Goal: Information Seeking & Learning: Learn about a topic

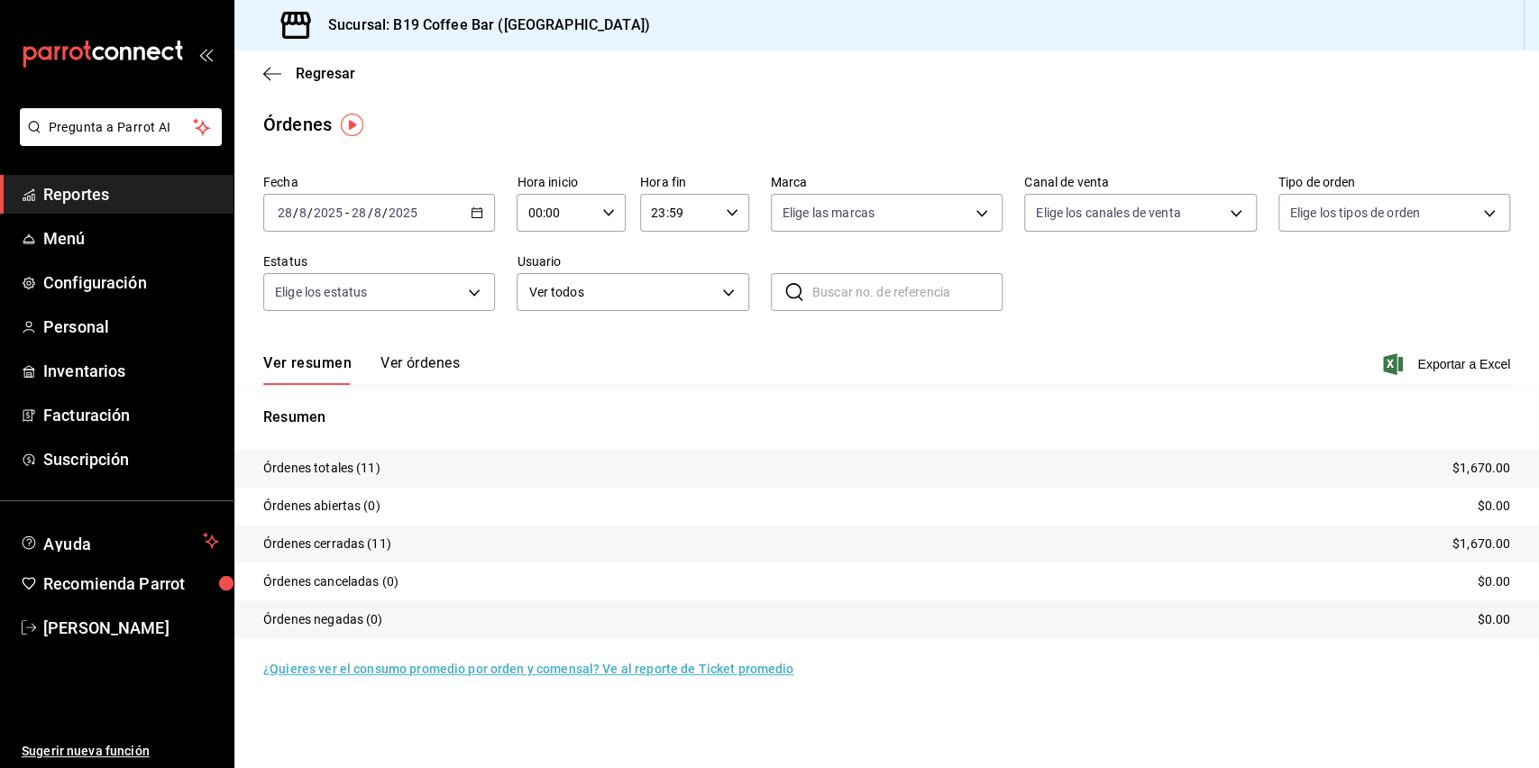
click at [120, 184] on span "Reportes" at bounding box center [131, 194] width 176 height 24
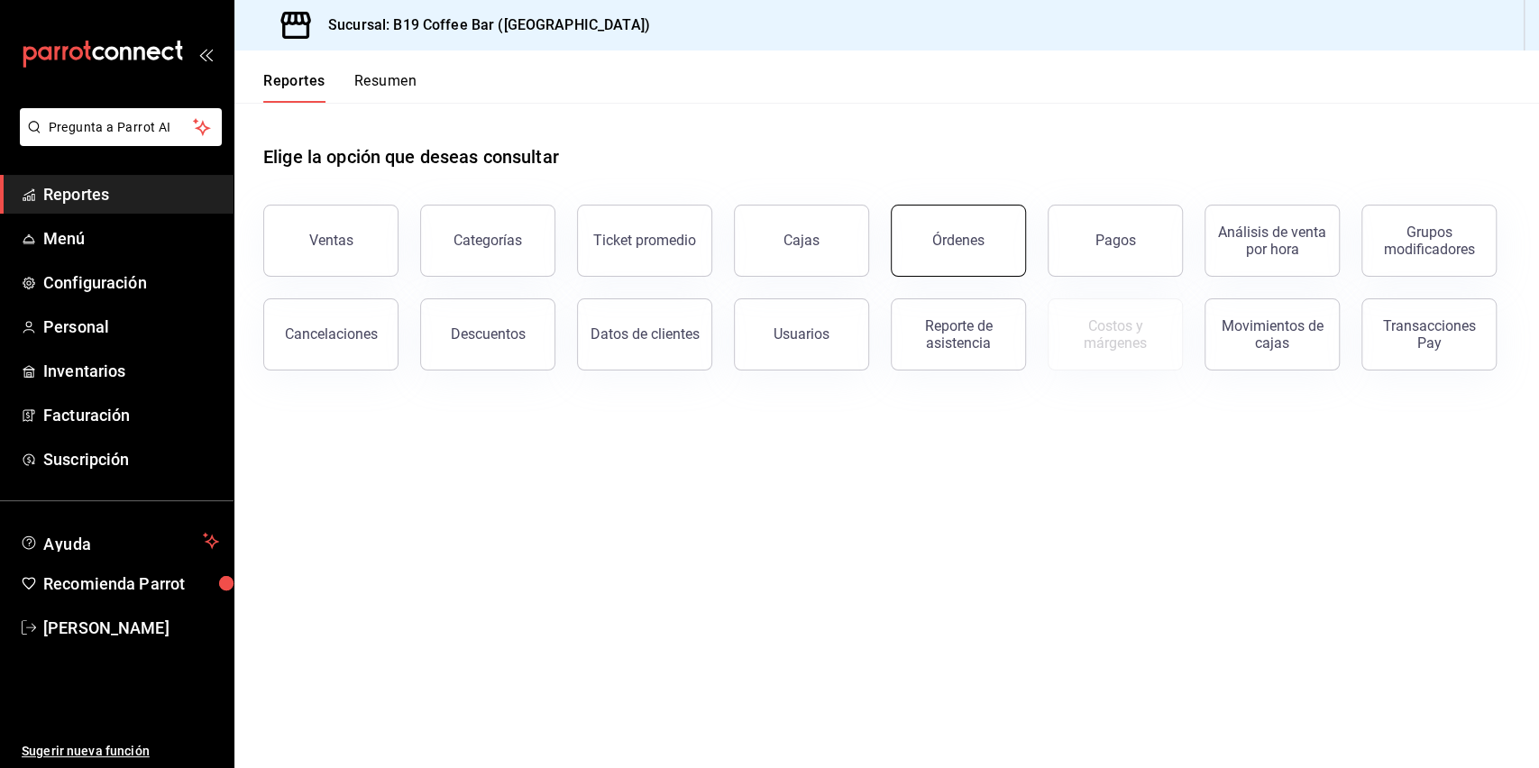
click at [924, 238] on button "Órdenes" at bounding box center [958, 241] width 135 height 72
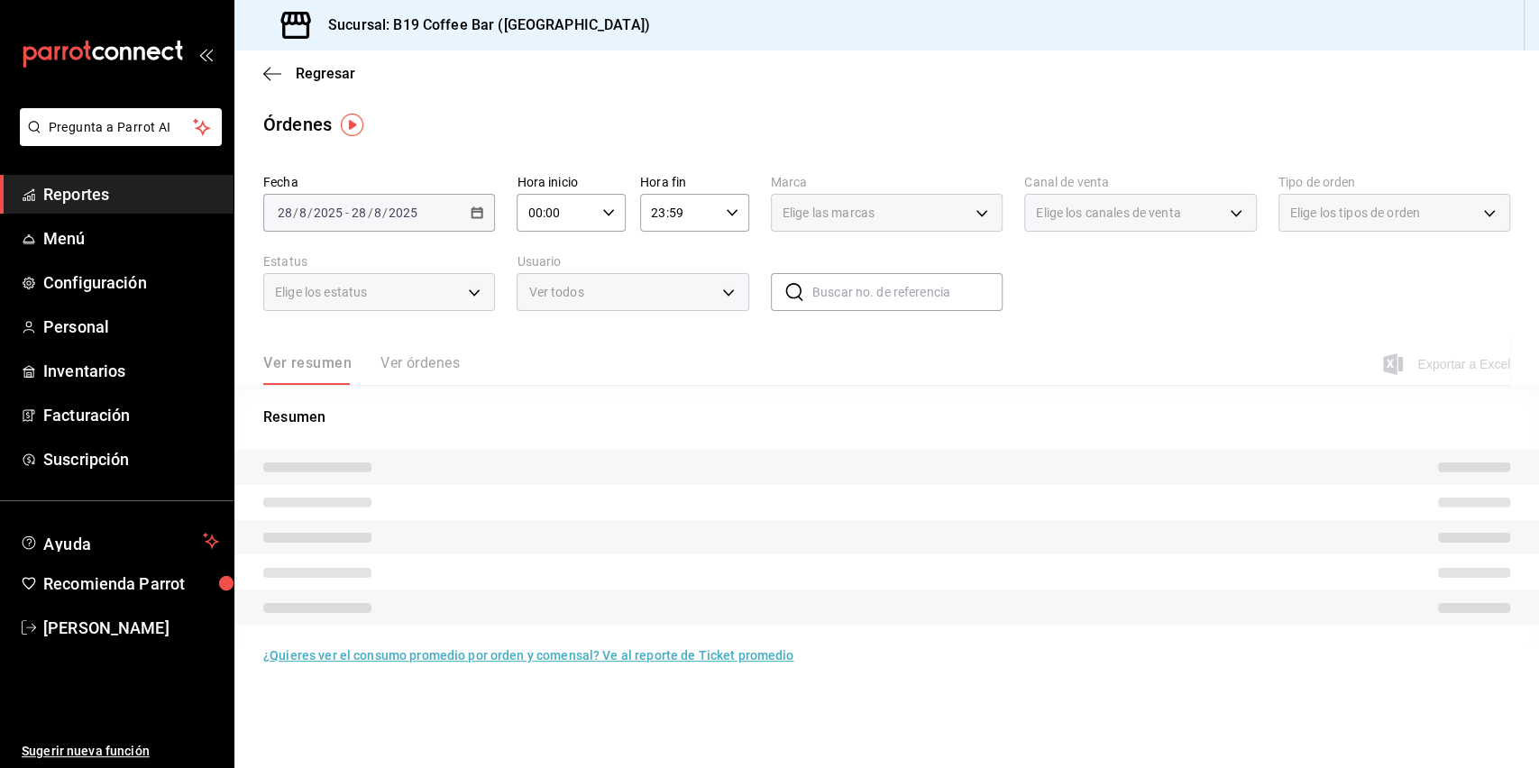
click at [949, 144] on main "Regresar Órdenes Fecha [DATE] [DATE] - [DATE] [DATE] Hora inicio 00:00 Hora ini…" at bounding box center [886, 409] width 1304 height 718
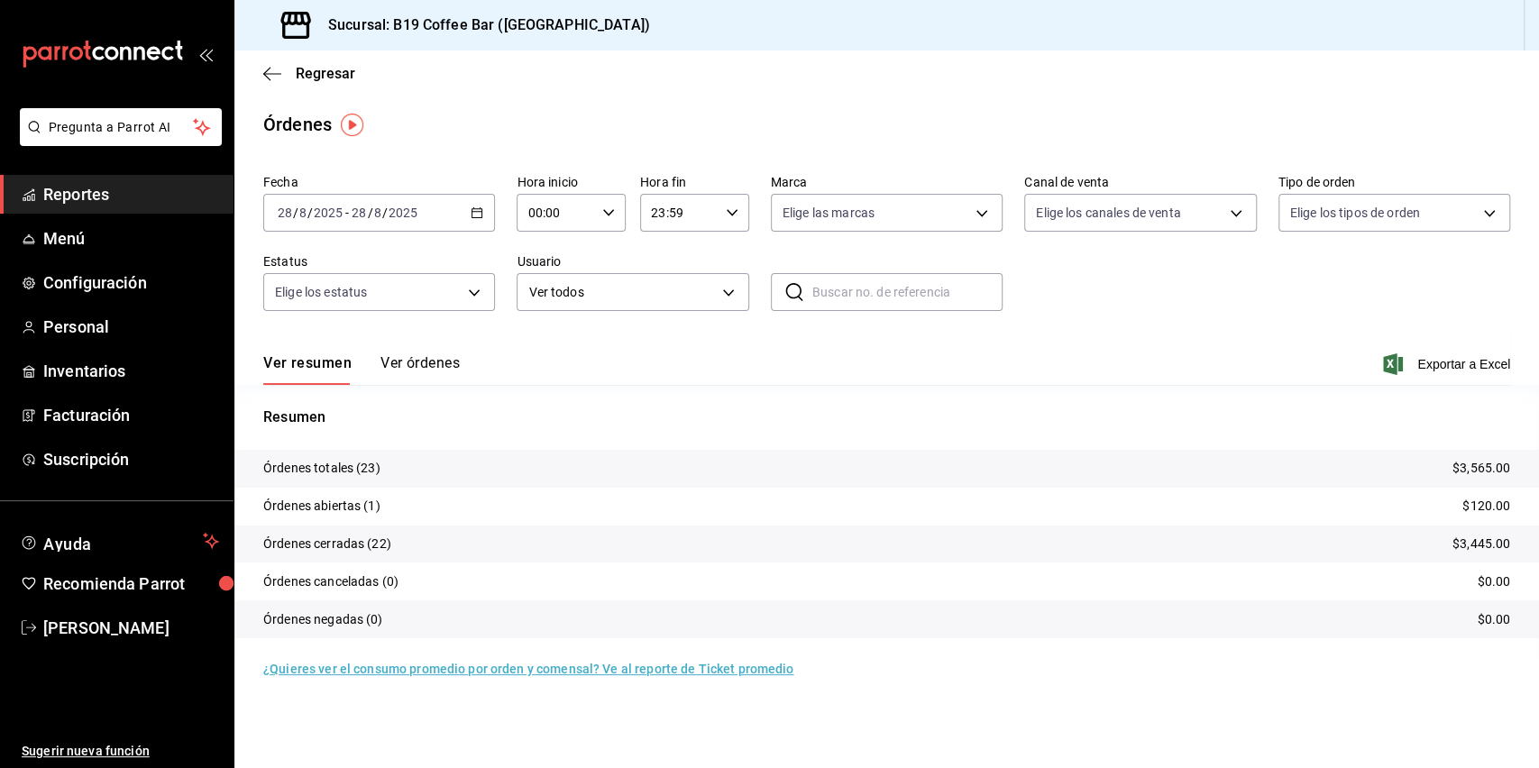
click at [261, 77] on div "Regresar" at bounding box center [886, 73] width 1304 height 46
click at [268, 69] on icon "button" at bounding box center [272, 74] width 18 height 16
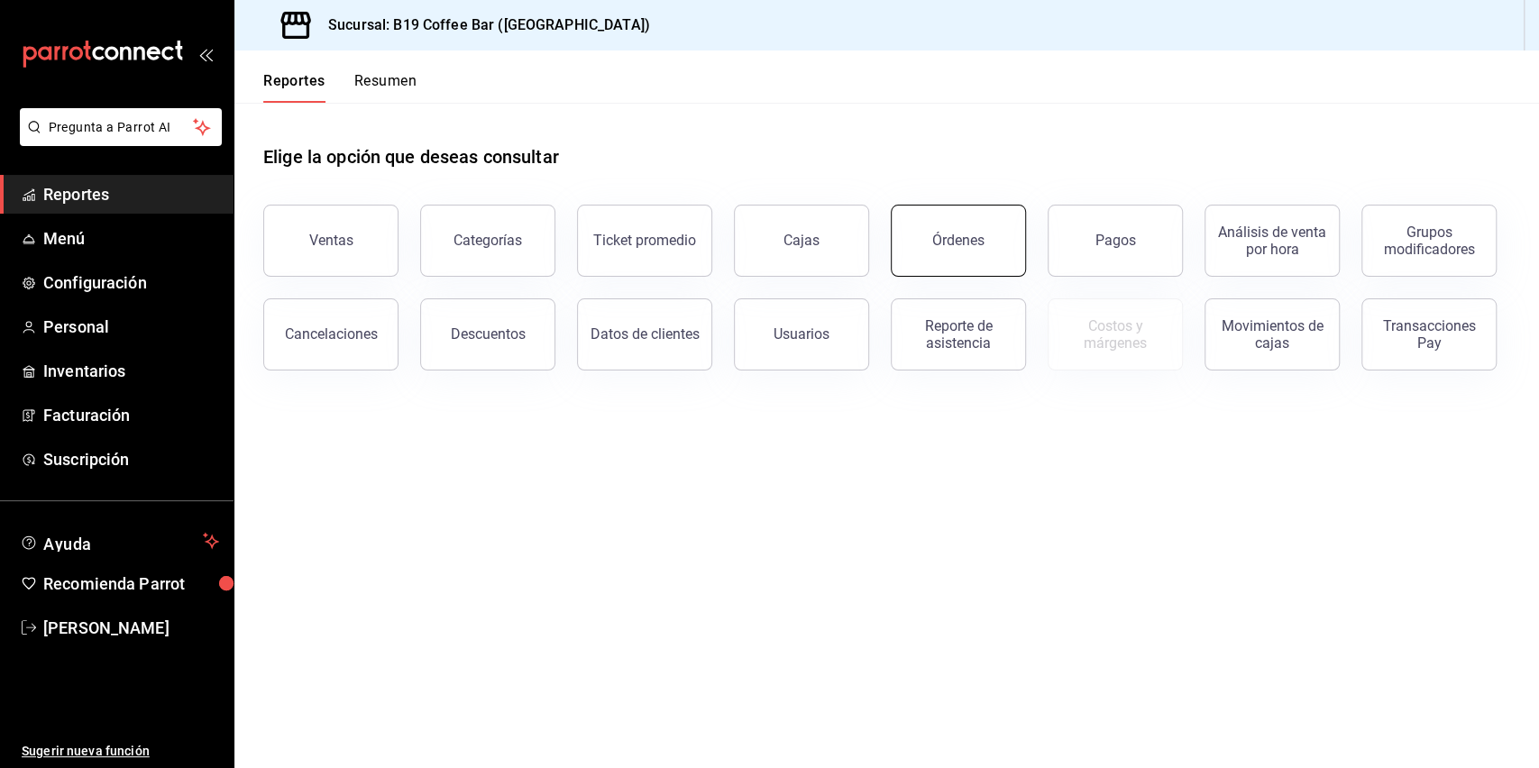
click at [950, 220] on button "Órdenes" at bounding box center [958, 241] width 135 height 72
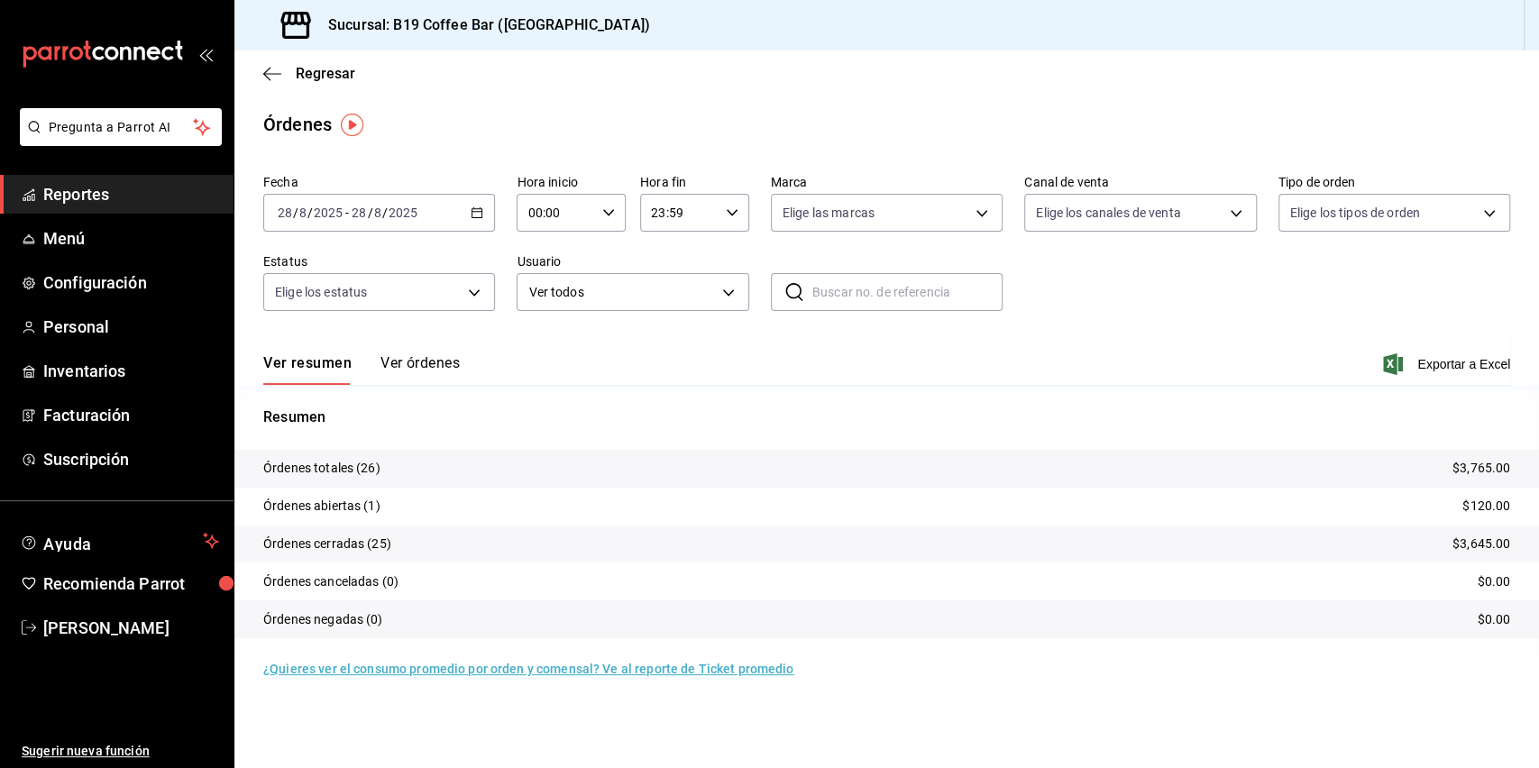
click at [402, 352] on div "Ver resumen Ver órdenes Exportar a Excel" at bounding box center [886, 359] width 1247 height 52
click at [409, 355] on button "Ver órdenes" at bounding box center [419, 369] width 79 height 31
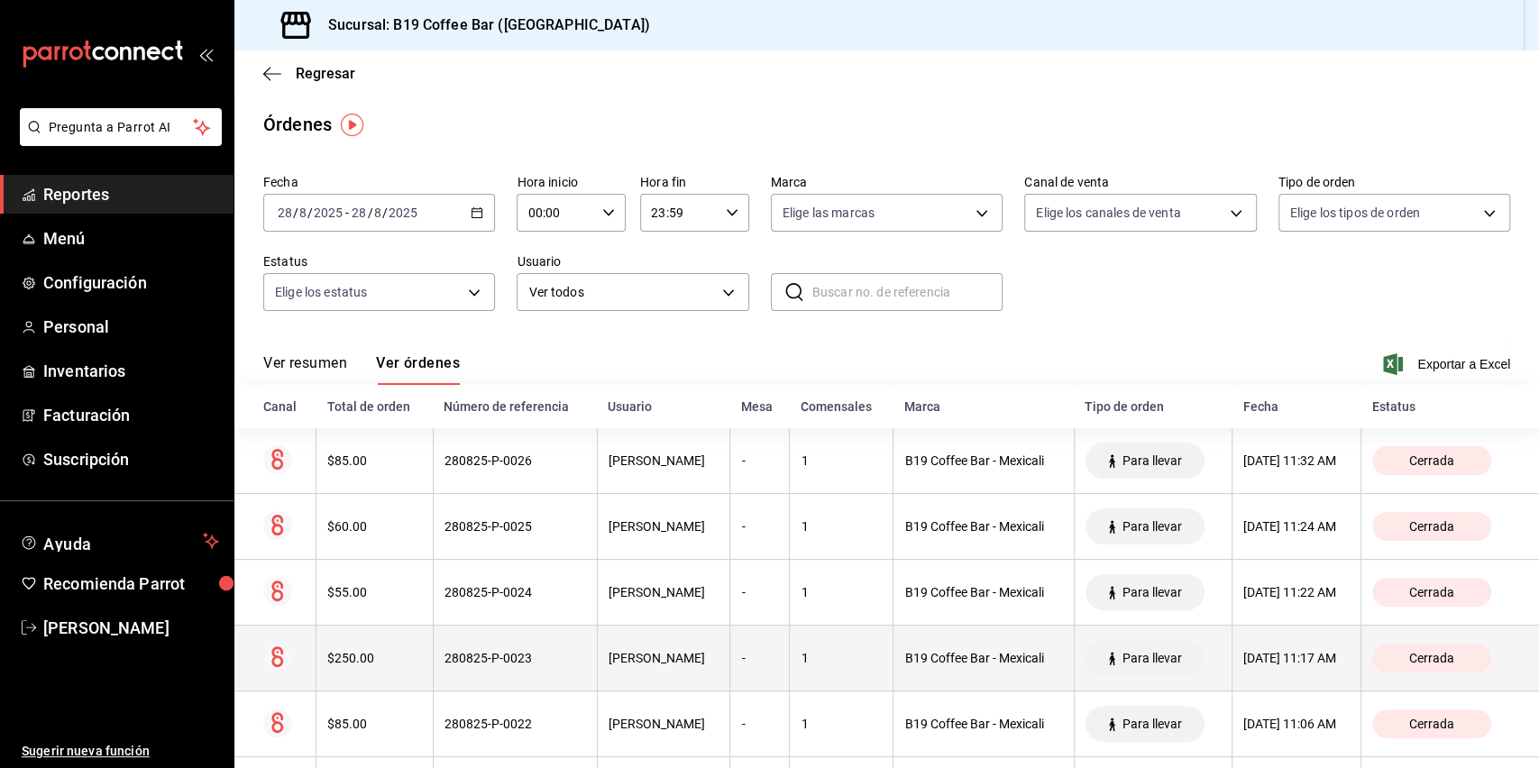
click at [489, 679] on th "280825-P-0023" at bounding box center [515, 659] width 164 height 66
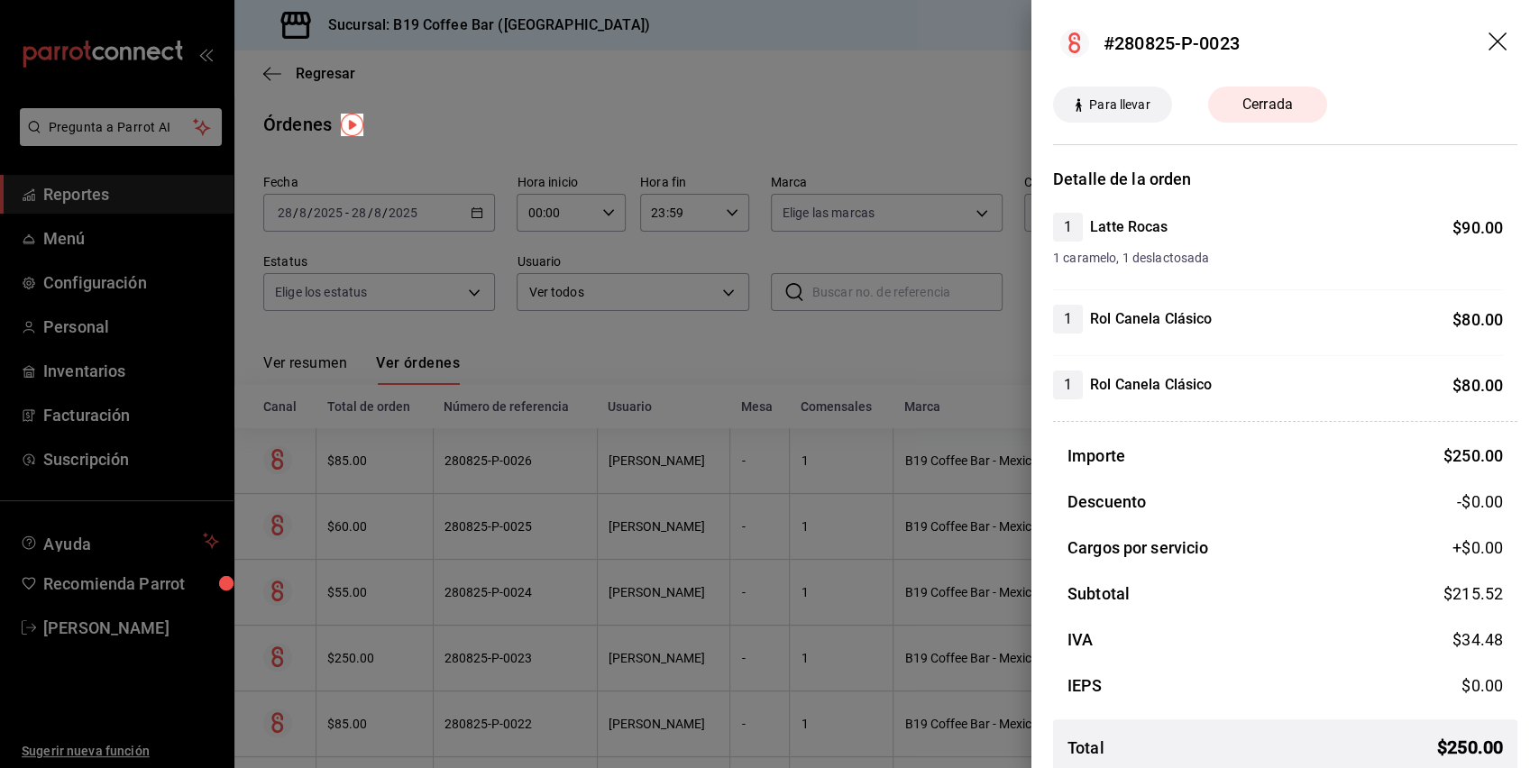
click at [490, 651] on div at bounding box center [769, 384] width 1539 height 768
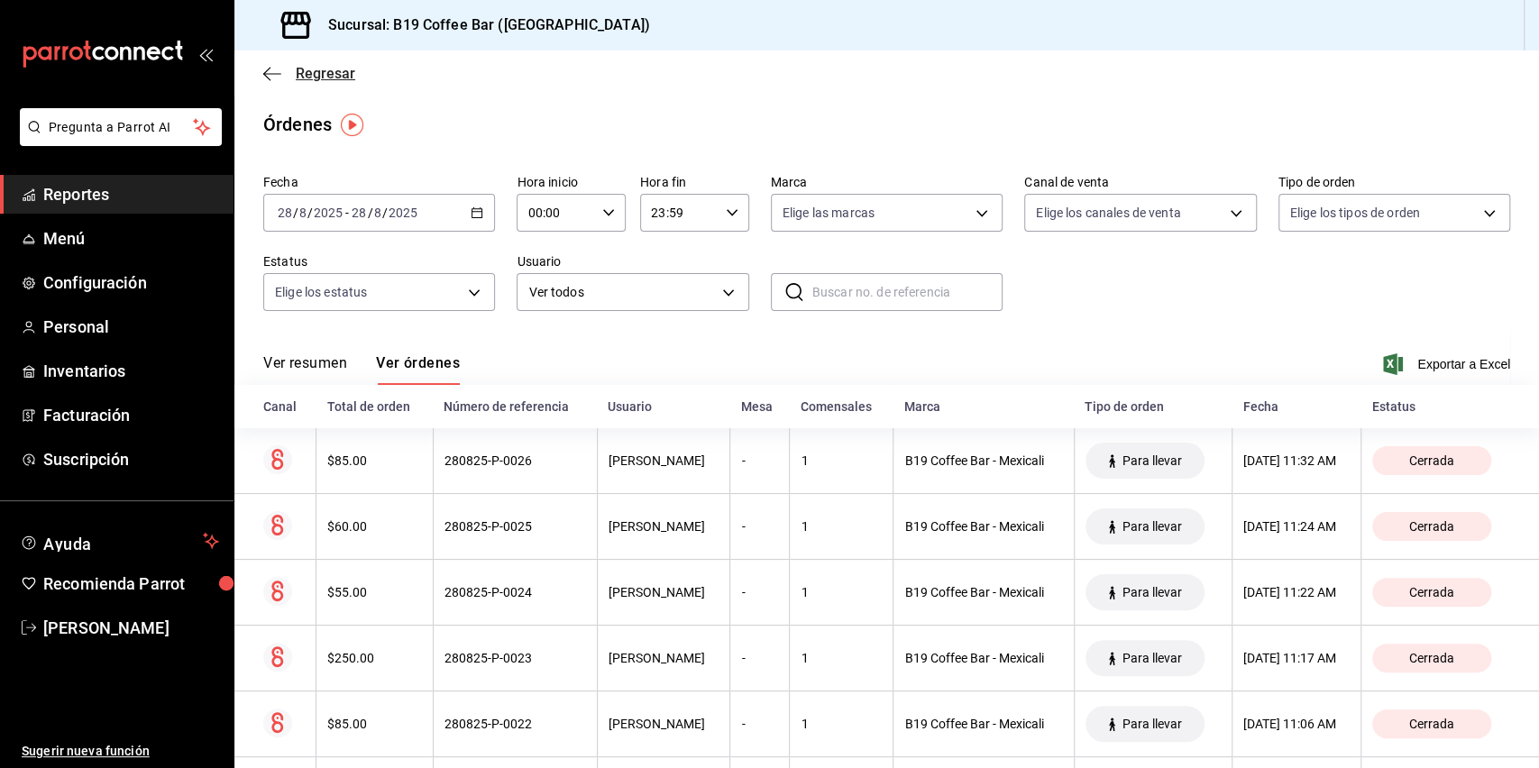
click at [263, 66] on icon "button" at bounding box center [272, 74] width 18 height 16
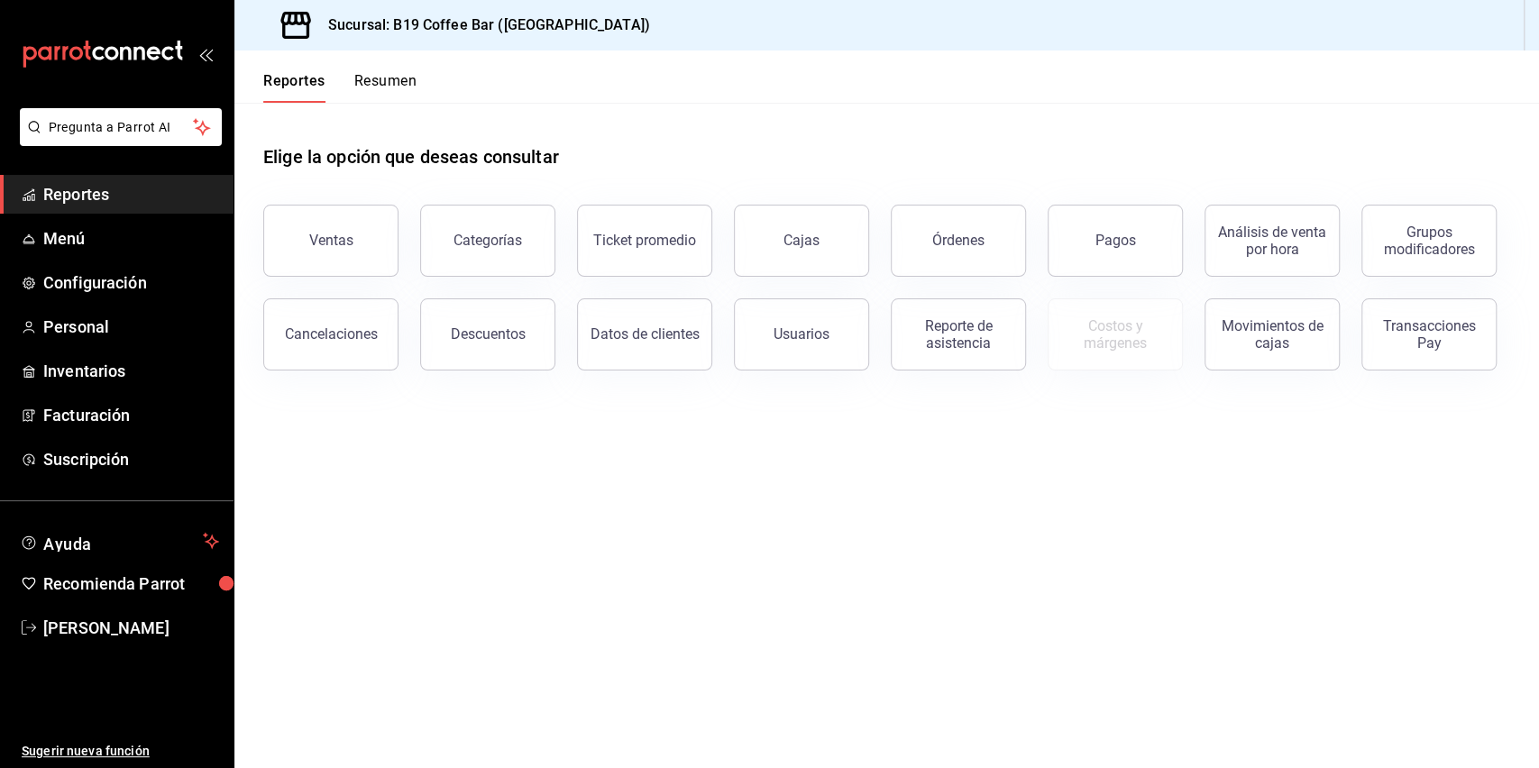
click at [459, 241] on div "Categorías" at bounding box center [487, 240] width 69 height 17
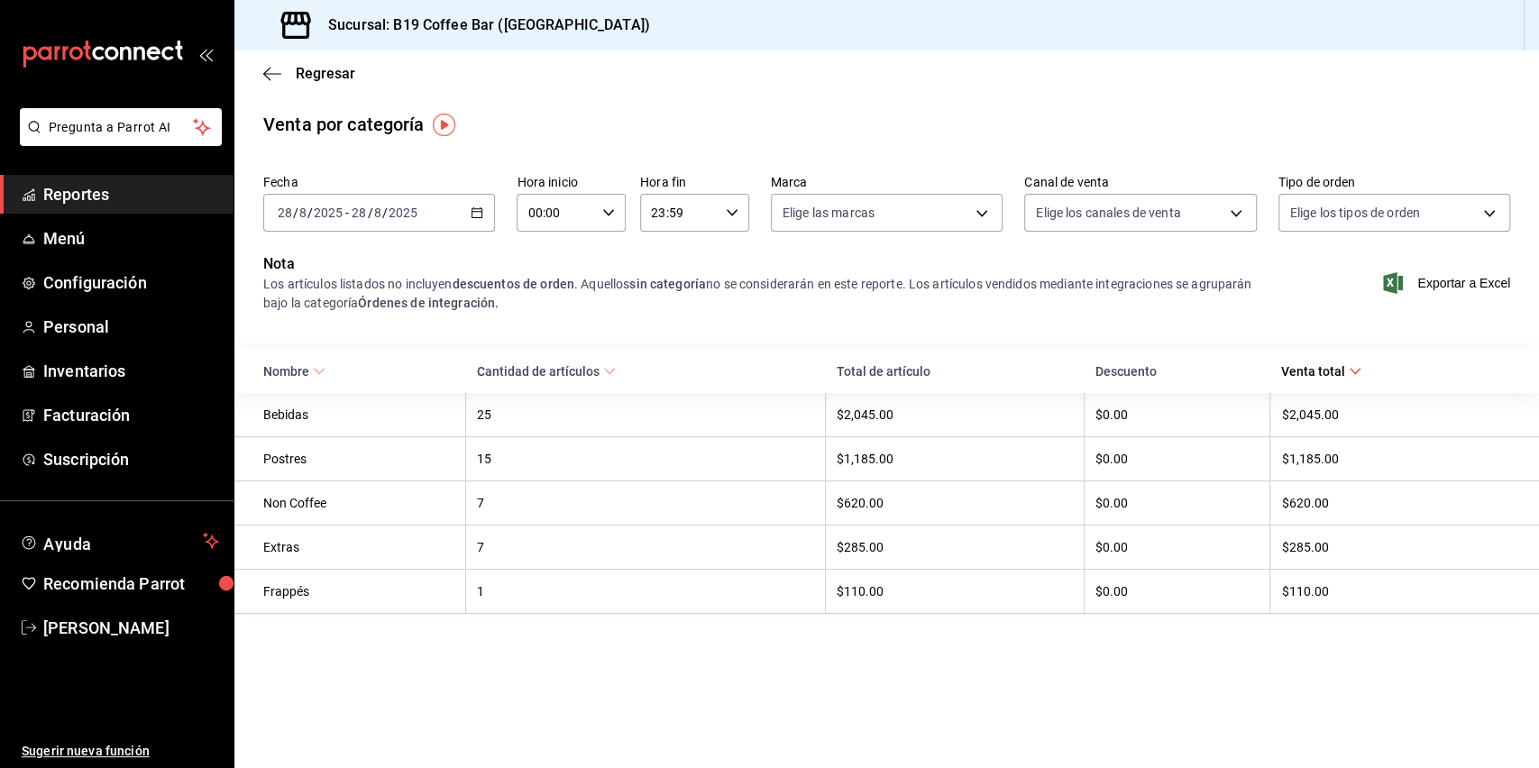
click at [485, 209] on div "[DATE] [DATE] - [DATE] [DATE]" at bounding box center [379, 213] width 232 height 38
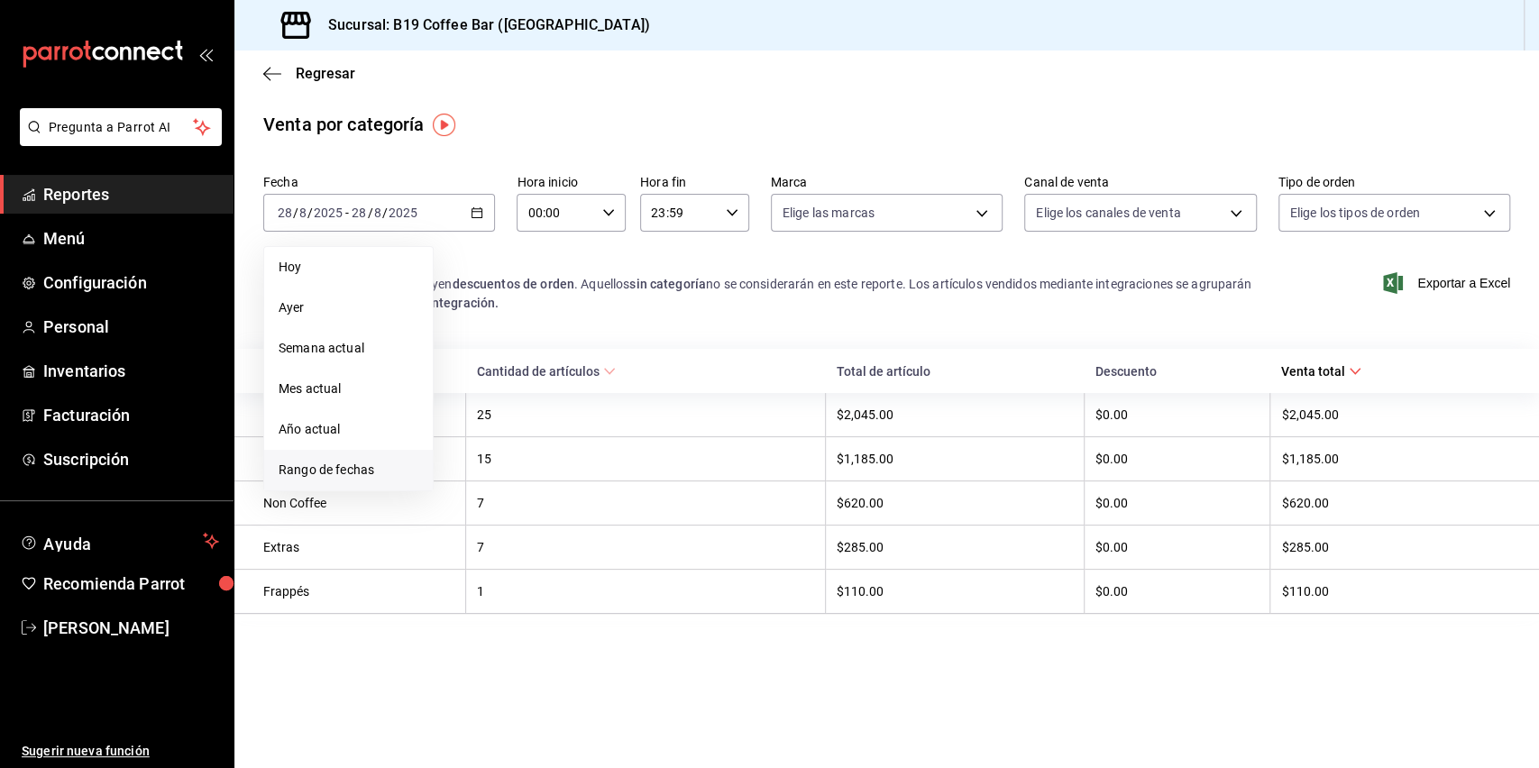
click at [344, 454] on li "Rango de fechas" at bounding box center [348, 470] width 169 height 41
click at [625, 283] on icon "button" at bounding box center [632, 279] width 22 height 22
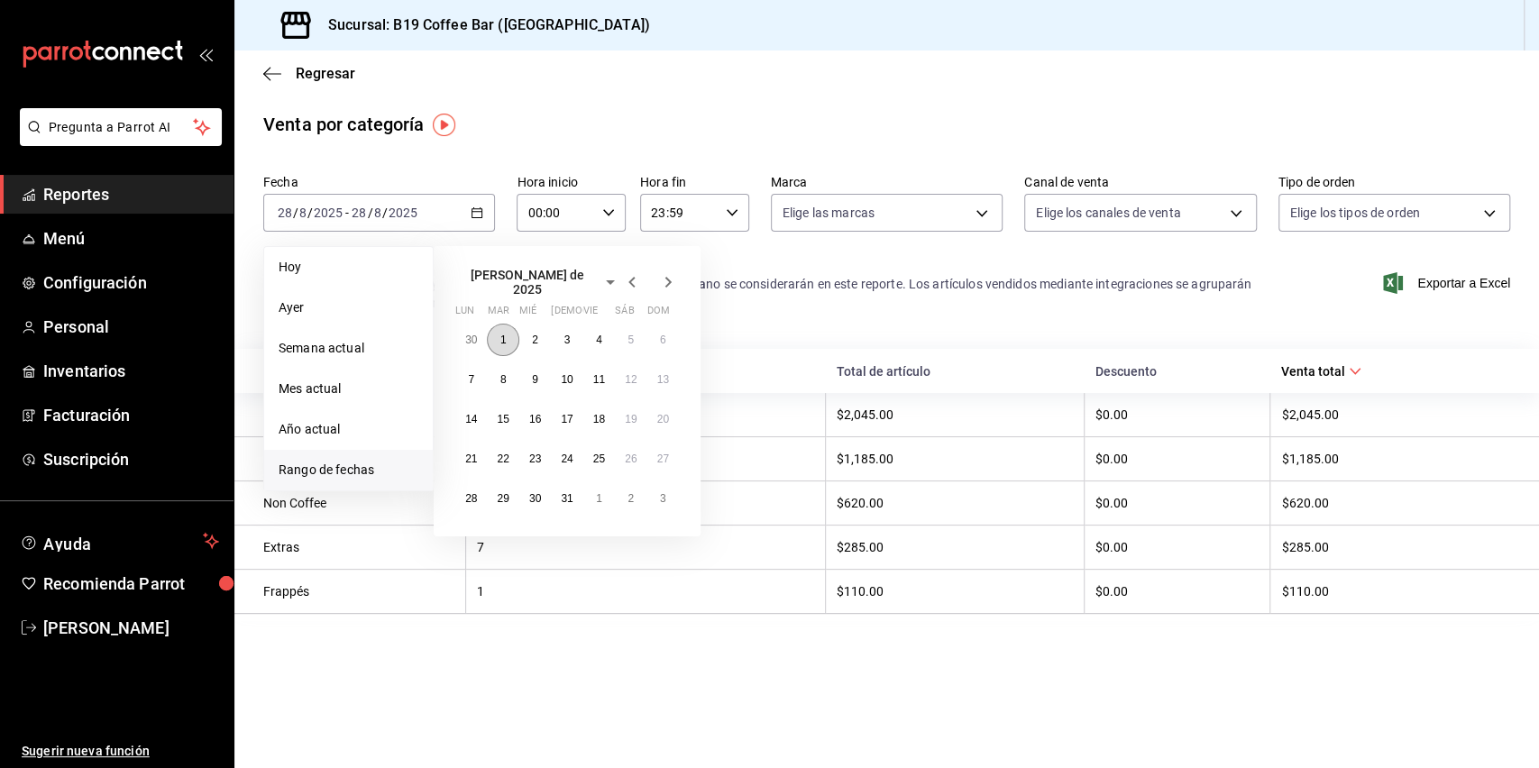
click at [505, 334] on abbr "1" at bounding box center [503, 340] width 6 height 13
click at [565, 498] on button "31" at bounding box center [567, 498] width 32 height 32
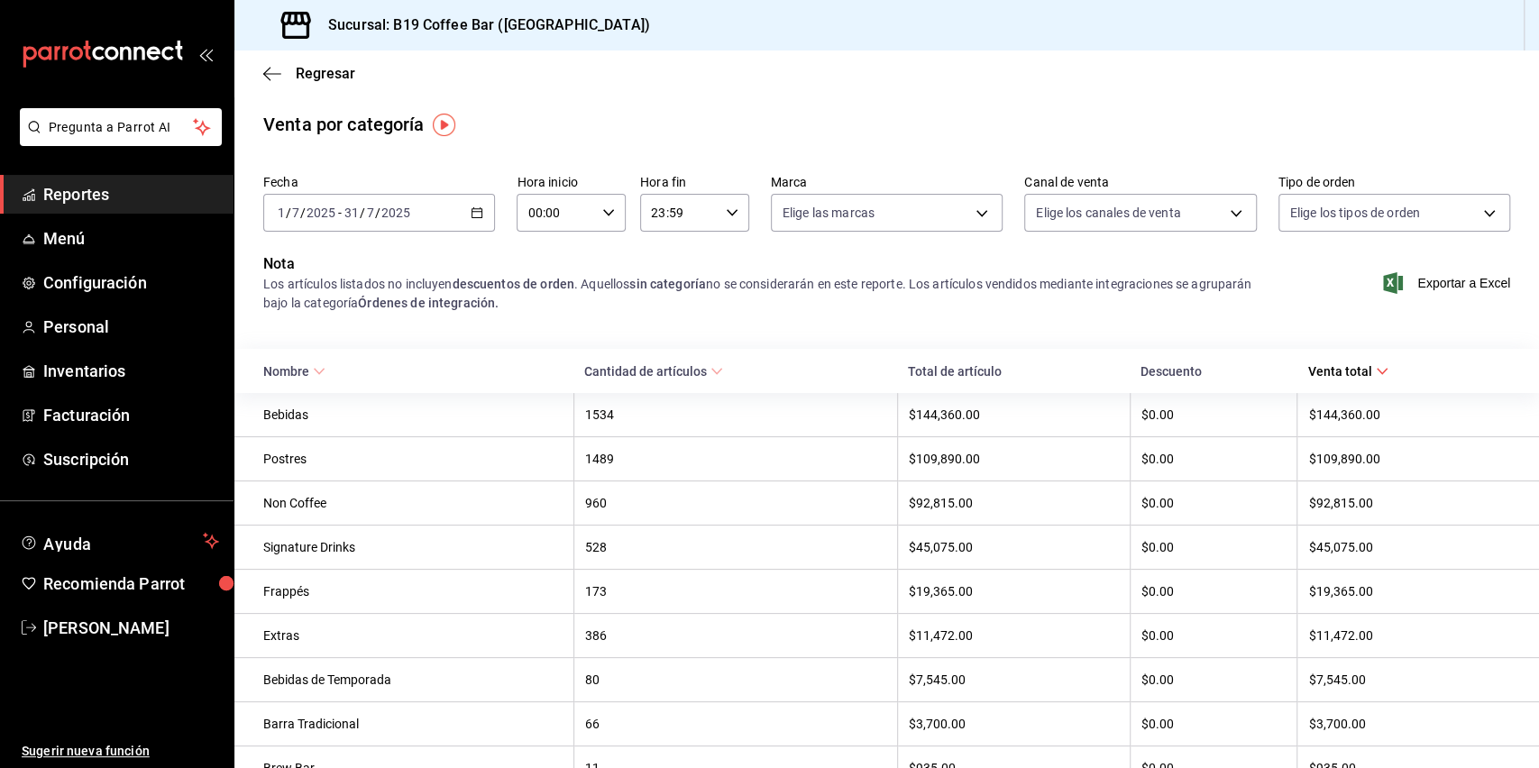
click at [732, 327] on div "Nota Los artículos listados no incluyen descuentos de orden . Aquellos sin cate…" at bounding box center [886, 293] width 1304 height 81
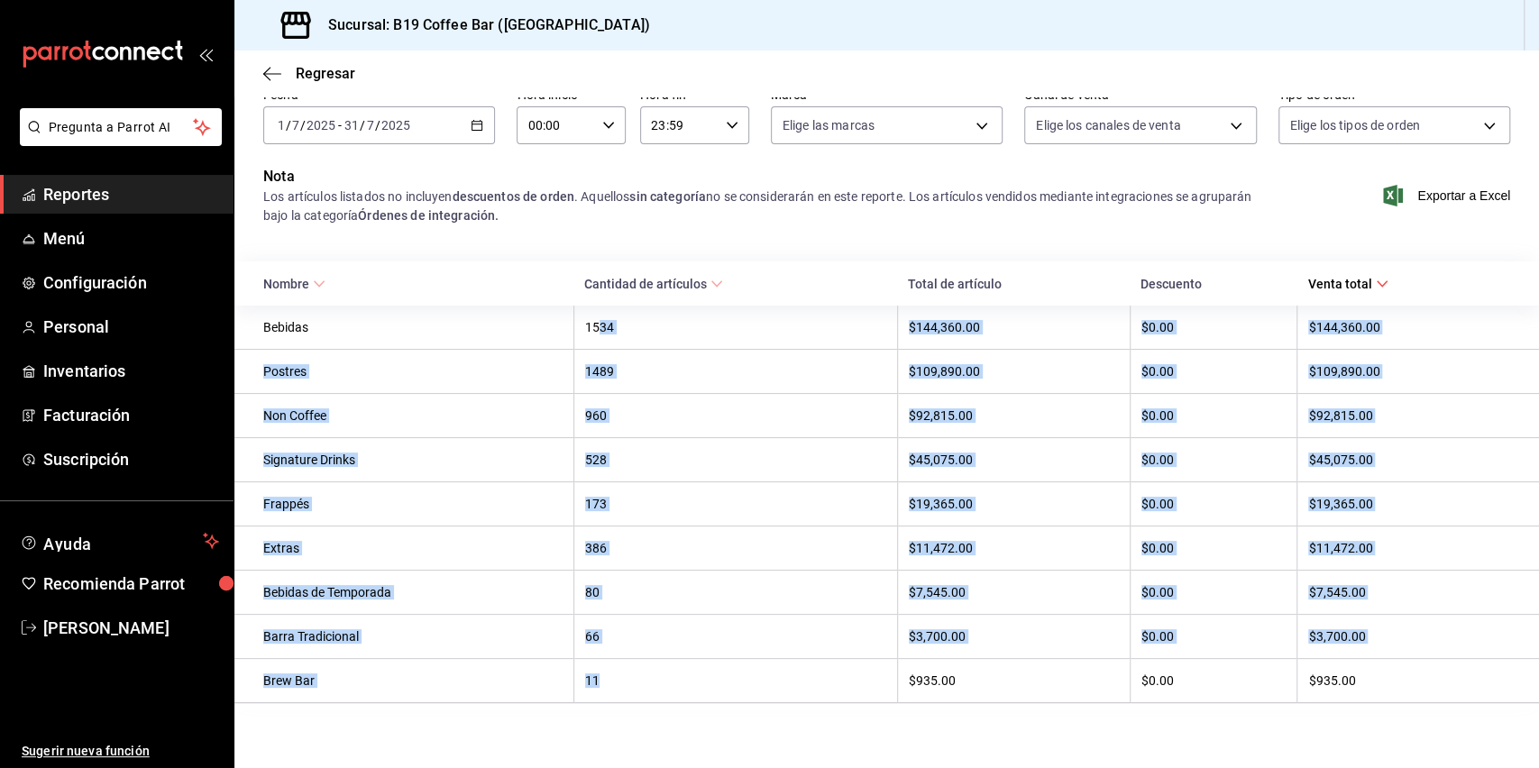
drag, startPoint x: 599, startPoint y: 325, endPoint x: 621, endPoint y: 688, distance: 364.0
click at [621, 688] on tbody "Bebidas 1534 $144,360.00 $0.00 $144,360.00 Postres 1489 $109,890.00 $0.00 $109,…" at bounding box center [886, 505] width 1304 height 398
click at [618, 687] on div "11" at bounding box center [735, 680] width 301 height 14
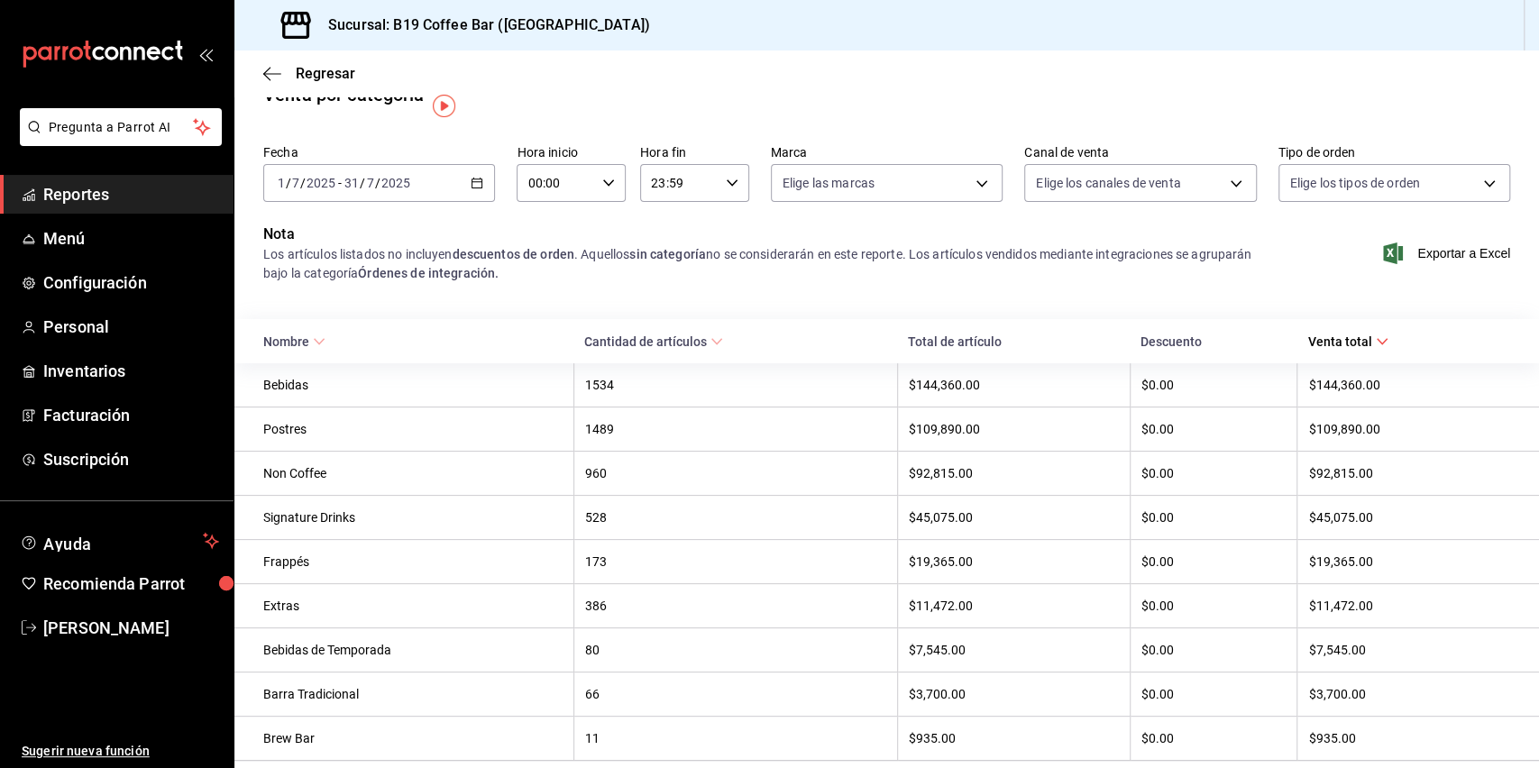
scroll to position [0, 0]
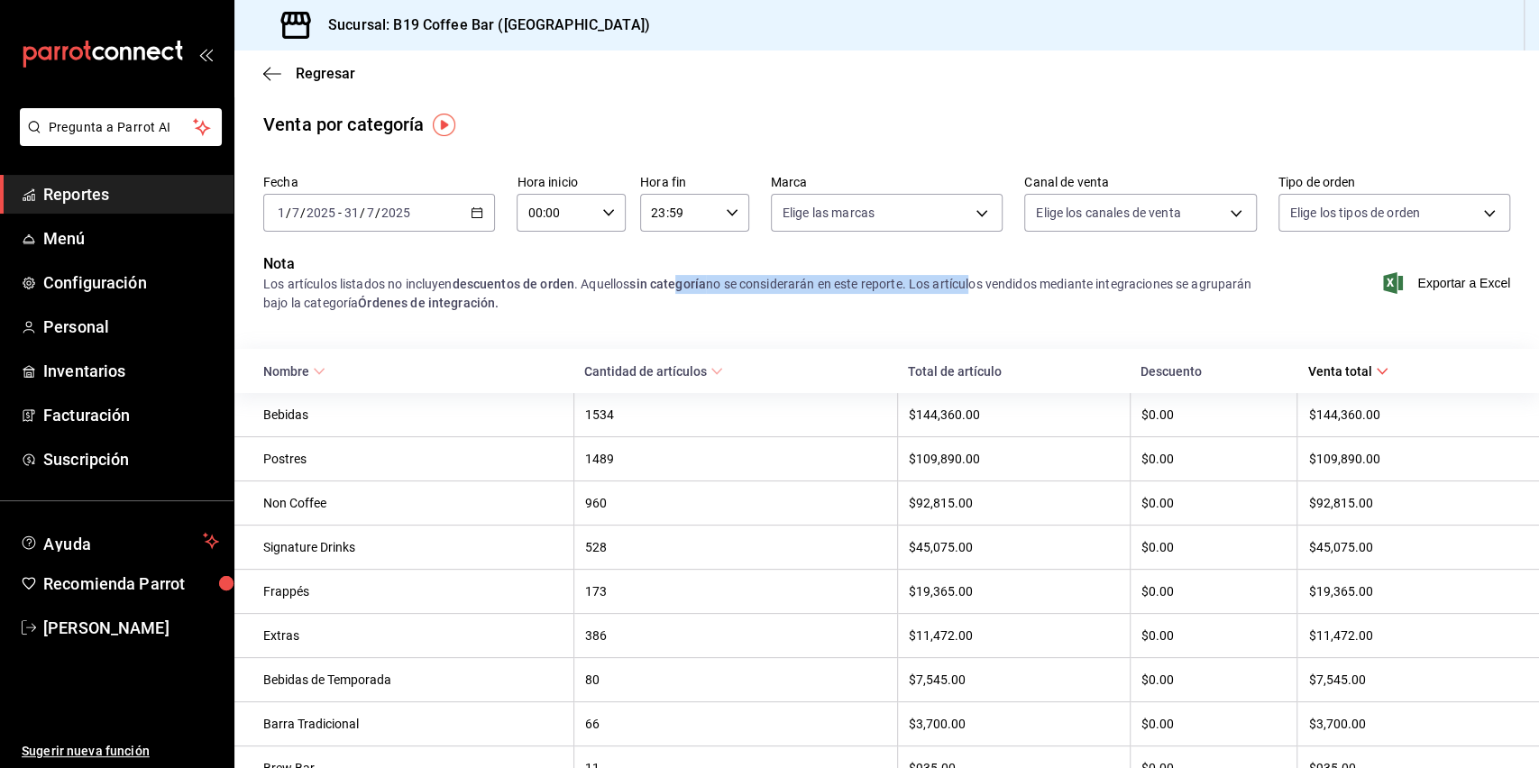
drag, startPoint x: 682, startPoint y: 285, endPoint x: 978, endPoint y: 288, distance: 295.7
click at [978, 288] on div "Los artículos listados no incluyen descuentos de orden . Aquellos sin categoría…" at bounding box center [759, 294] width 993 height 38
click at [266, 73] on icon "button" at bounding box center [272, 73] width 18 height 1
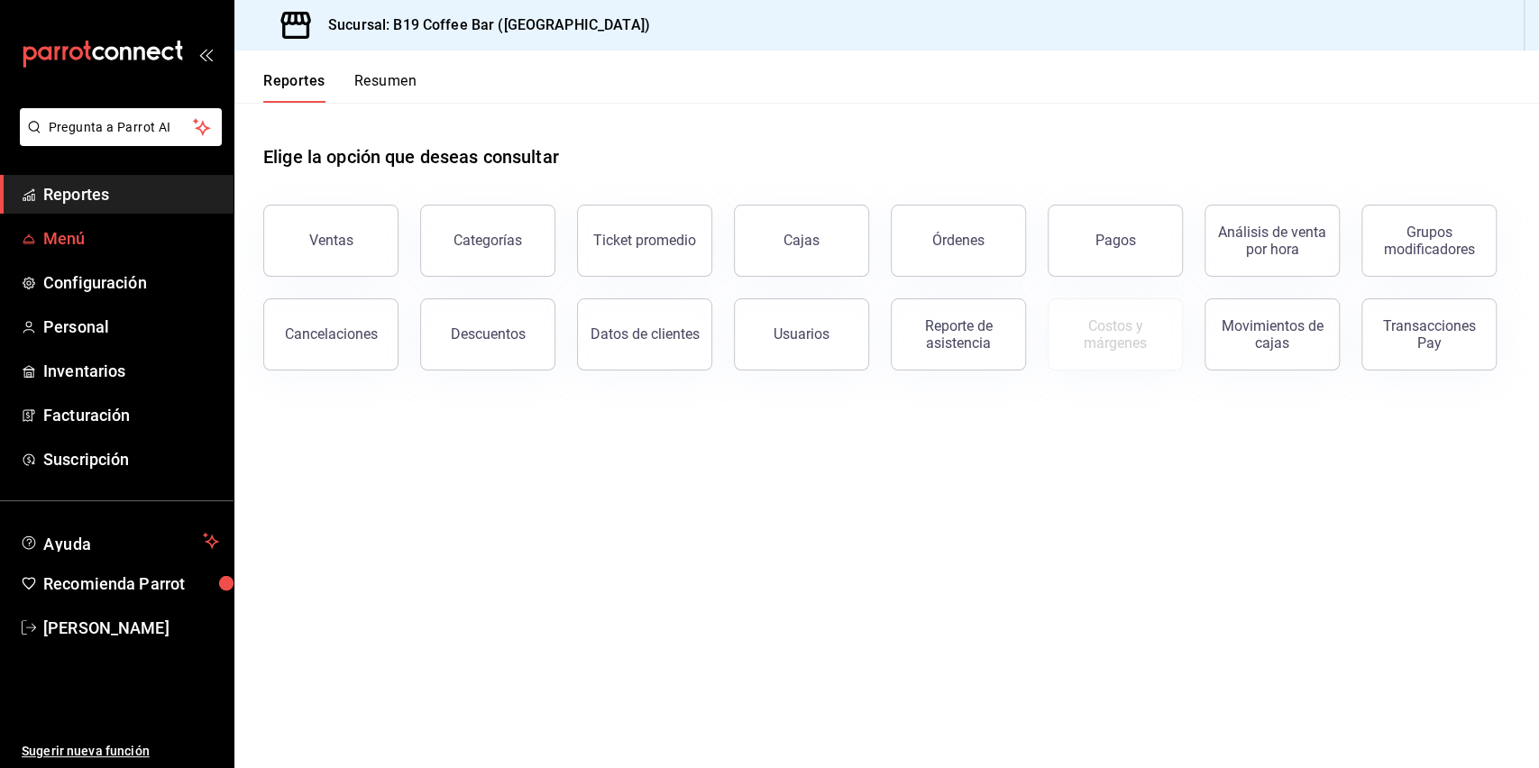
click at [83, 243] on span "Menú" at bounding box center [131, 238] width 176 height 24
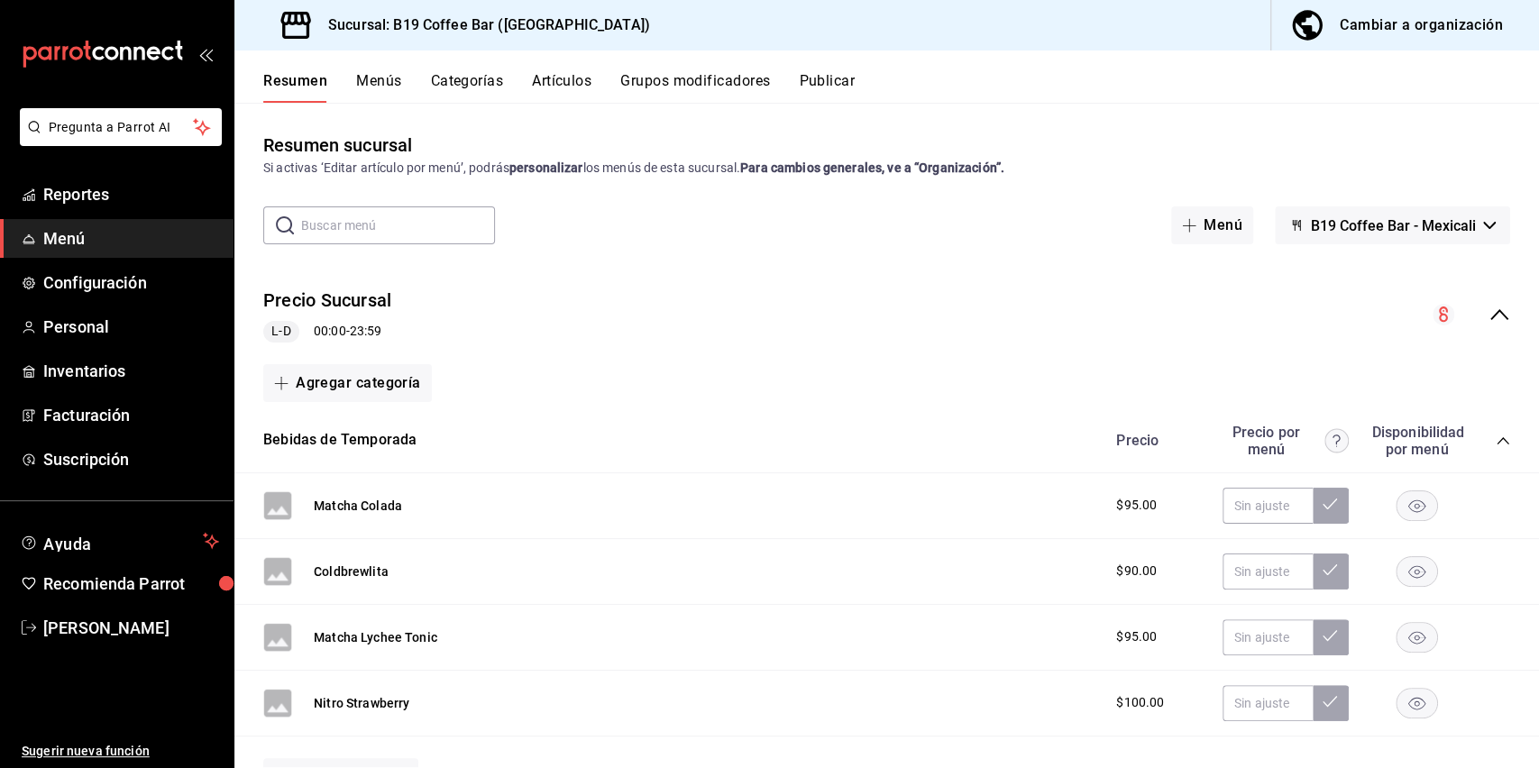
click at [297, 83] on button "Resumen" at bounding box center [295, 87] width 64 height 31
click at [209, 54] on icon "open_drawer_menu" at bounding box center [205, 54] width 14 height 14
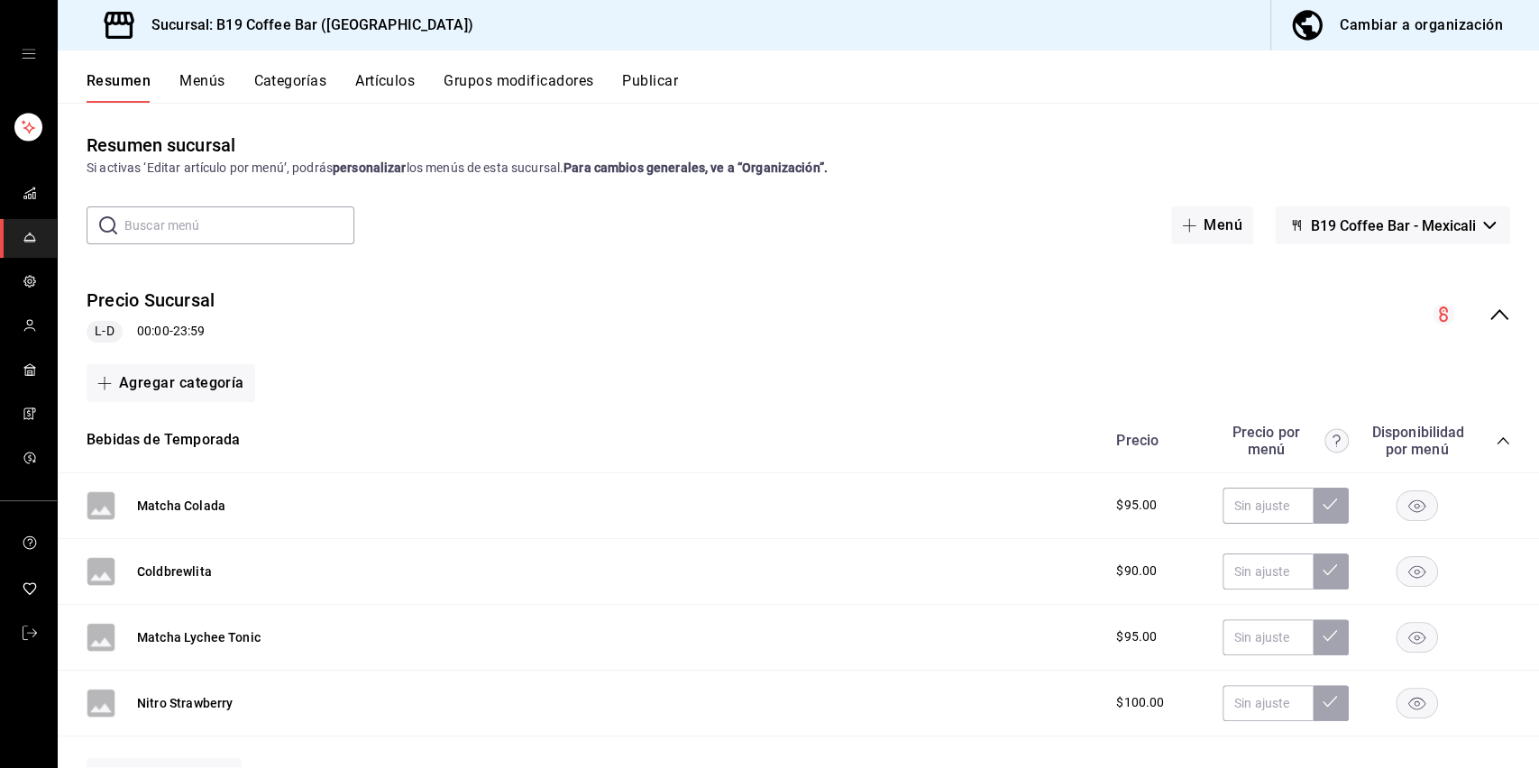
click at [119, 77] on button "Resumen" at bounding box center [119, 87] width 64 height 31
click at [187, 78] on button "Menús" at bounding box center [201, 87] width 45 height 31
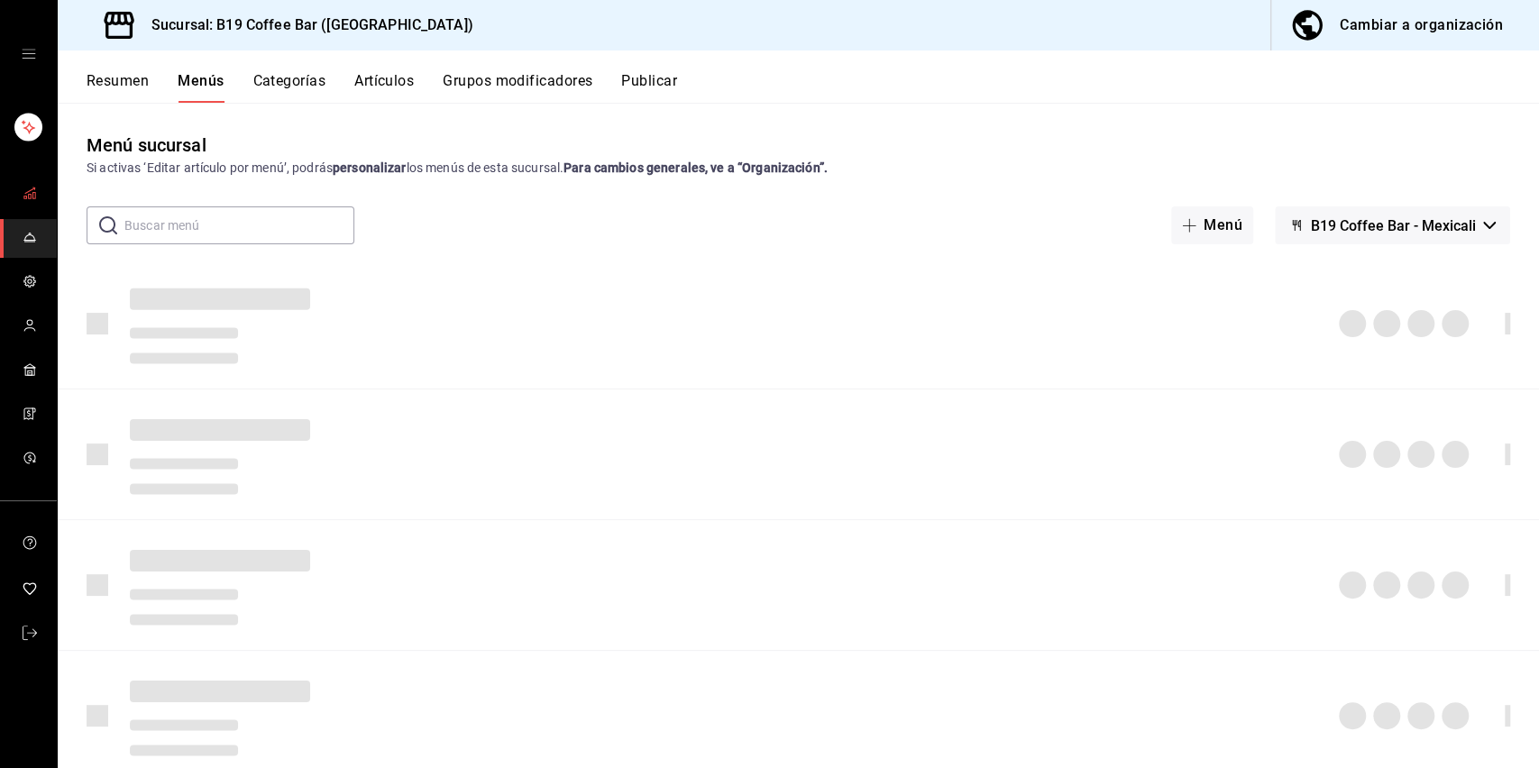
click at [21, 192] on link "mailbox folders" at bounding box center [28, 194] width 57 height 39
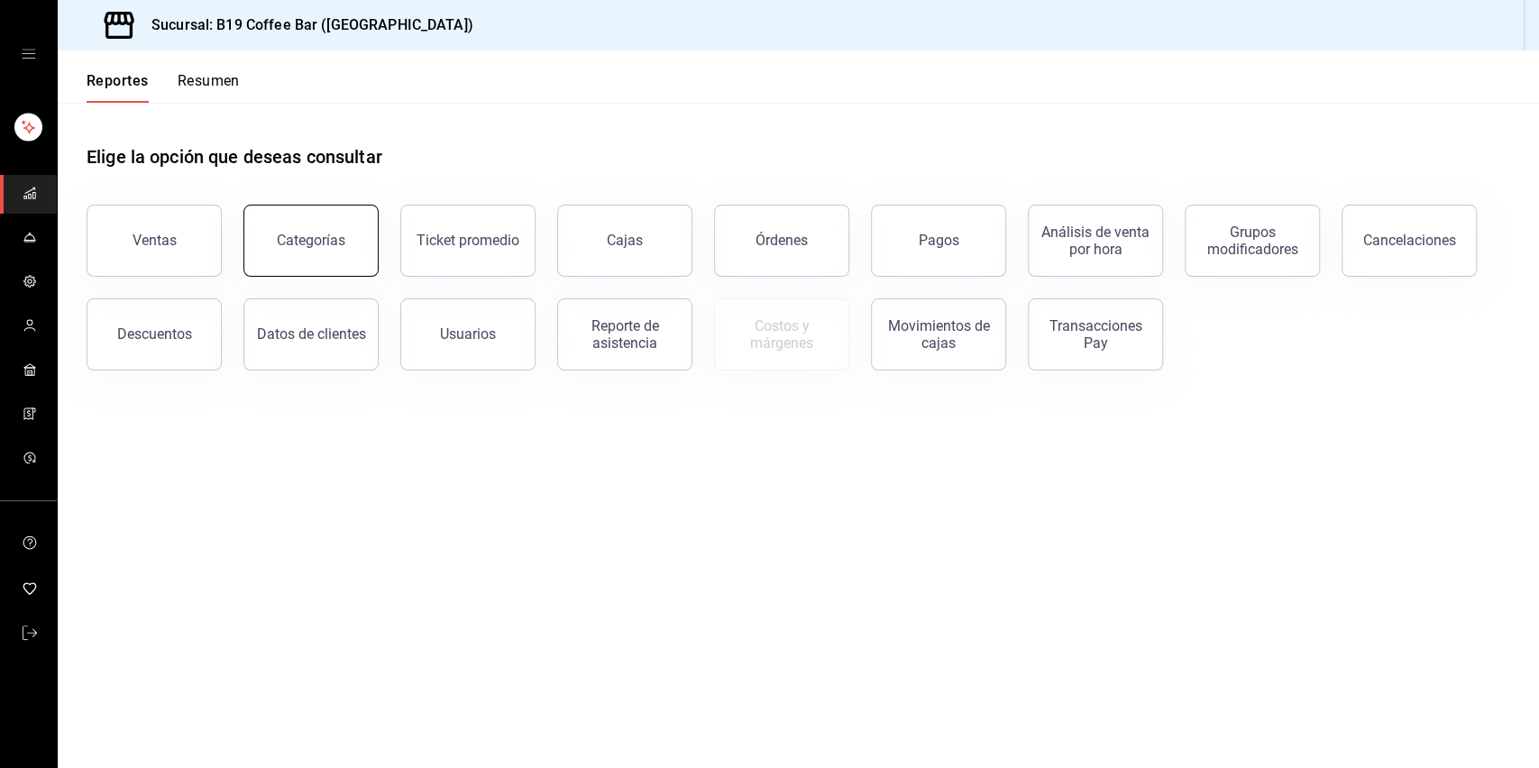
click at [329, 253] on button "Categorías" at bounding box center [310, 241] width 135 height 72
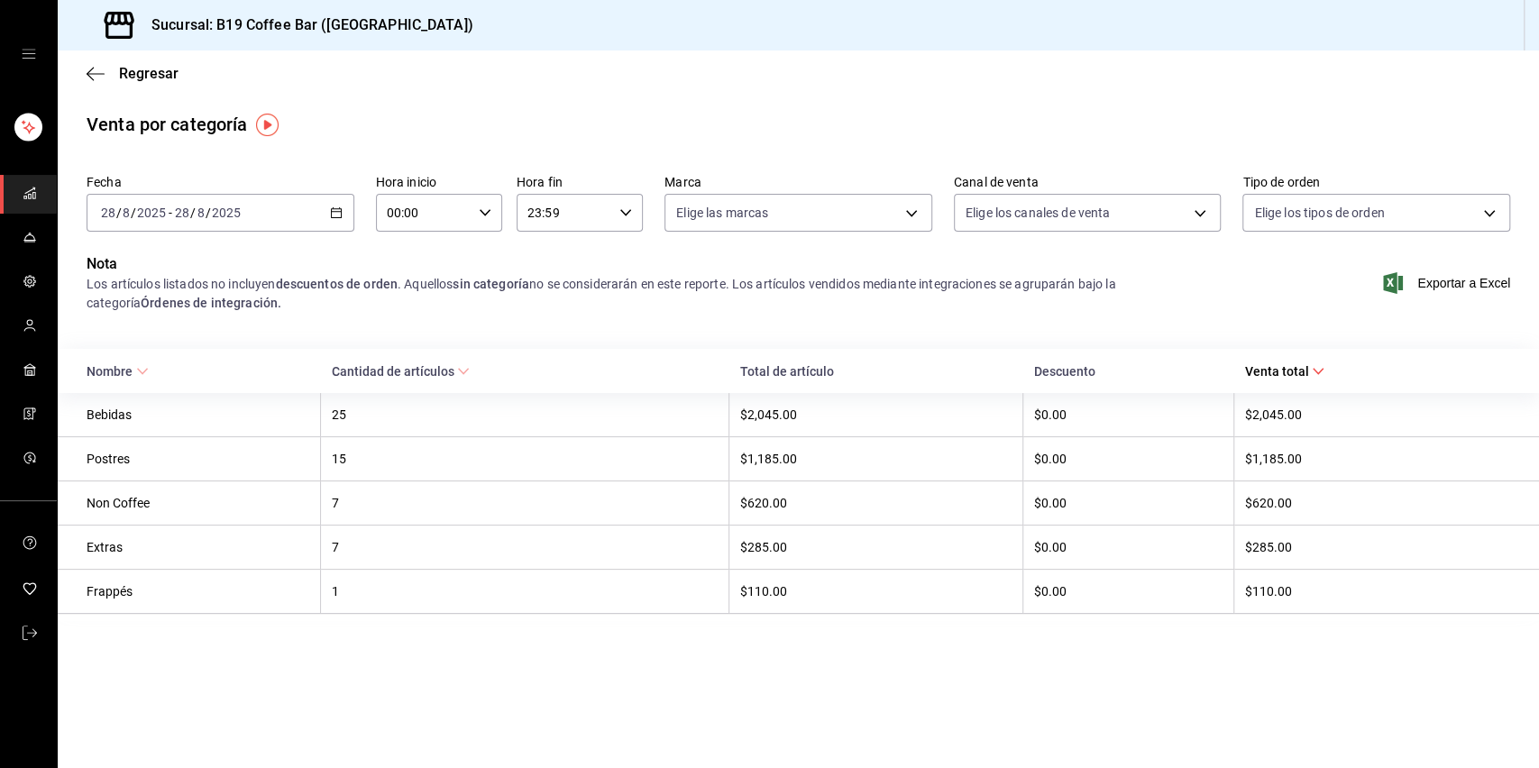
click at [335, 213] on icon "button" at bounding box center [336, 212] width 13 height 13
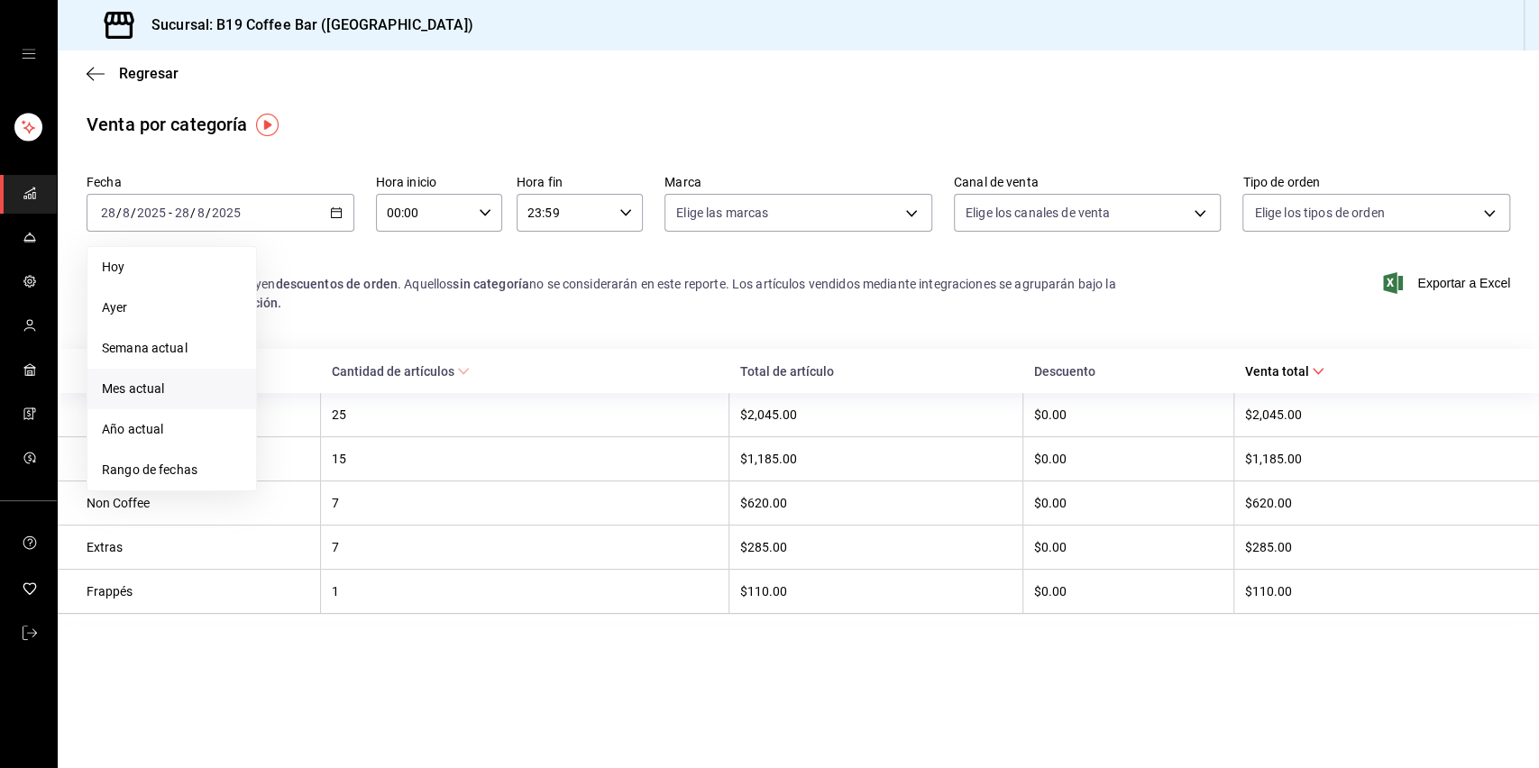
click at [145, 386] on span "Mes actual" at bounding box center [172, 389] width 140 height 19
